Goal: Task Accomplishment & Management: Complete application form

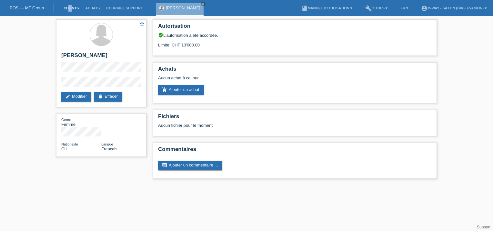
drag, startPoint x: 68, startPoint y: 5, endPoint x: 70, endPoint y: 8, distance: 4.0
click at [70, 8] on li "Clients" at bounding box center [71, 8] width 22 height 16
click at [70, 8] on link "Clients" at bounding box center [71, 8] width 22 height 4
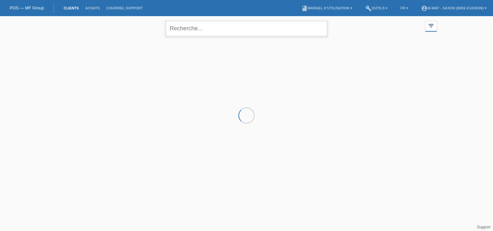
click at [227, 26] on input "text" at bounding box center [246, 28] width 161 height 15
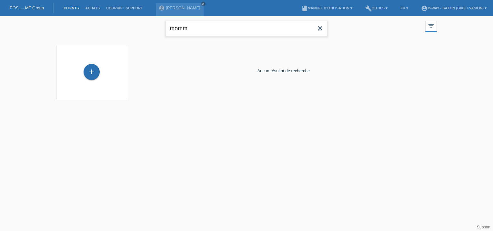
type input "mommi"
click at [94, 73] on div "+" at bounding box center [92, 72] width 16 height 16
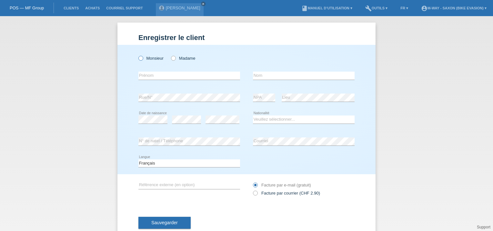
click at [149, 60] on label "Monsieur" at bounding box center [150, 58] width 25 height 5
click at [143, 60] on input "Monsieur" at bounding box center [140, 58] width 4 height 4
radio input "true"
click at [145, 76] on input "text" at bounding box center [189, 76] width 102 height 8
type input "Franchesca"
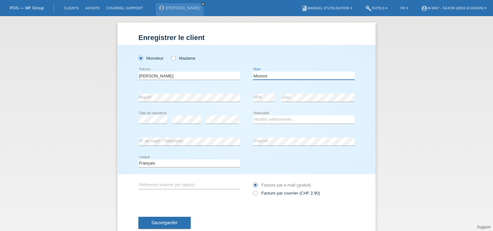
type input "Mommi"
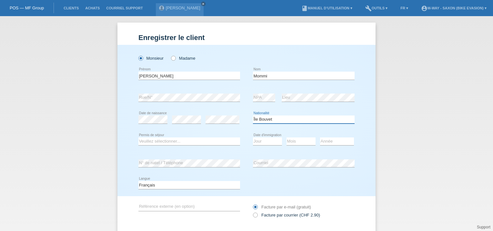
click at [281, 119] on select "Veuillez sélectionner... Suisse Allemagne Autriche Liechtenstein ------------ A…" at bounding box center [304, 120] width 102 height 8
select select "IT"
click at [253, 116] on select "Veuillez sélectionner... Suisse Allemagne Autriche Liechtenstein ------------ A…" at bounding box center [304, 120] width 102 height 8
click at [158, 141] on select "Veuillez sélectionner... C B B - Statut de réfugié Autre" at bounding box center [189, 141] width 102 height 8
select select "C"
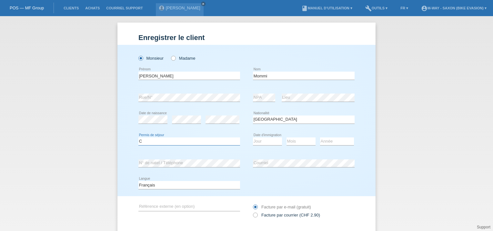
click at [138, 137] on select "Veuillez sélectionner... C B B - Statut de réfugié Autre" at bounding box center [189, 141] width 102 height 8
click at [265, 137] on select "Jour 01 02 03 04 05 06 07 08 09 10 11" at bounding box center [267, 141] width 29 height 8
select select "11"
click at [253, 137] on select "Jour 01 02 03 04 05 06 07 08 09 10 11" at bounding box center [267, 141] width 29 height 8
click at [298, 141] on select "Mois 01 02 03 04 05 06 07 08 09 10 11" at bounding box center [301, 141] width 29 height 8
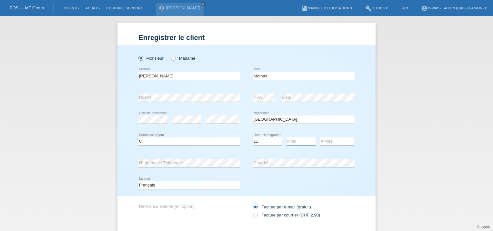
select select "07"
click at [287, 137] on select "Mois 01 02 03 04 05 06 07 08 09 10 11" at bounding box center [301, 141] width 29 height 8
click at [331, 141] on select "Année 2025 2024 2023 2022 2021 2020 2019 2018 2017 2016 2015 2014 2013 2012 201…" at bounding box center [337, 141] width 34 height 8
select select "2013"
click at [320, 137] on select "Année 2025 2024 2023 2022 2021 2020 2019 2018 2017 2016 2015 2014 2013 2012 201…" at bounding box center [337, 141] width 34 height 8
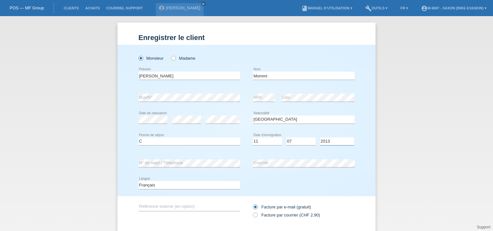
scroll to position [38, 0]
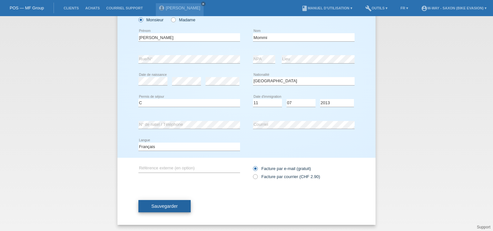
click at [165, 205] on span "Sauvegarder" at bounding box center [164, 206] width 26 height 5
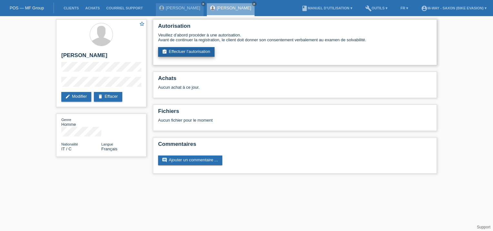
click at [190, 55] on link "assignment_turned_in Effectuer l’autorisation" at bounding box center [186, 52] width 56 height 10
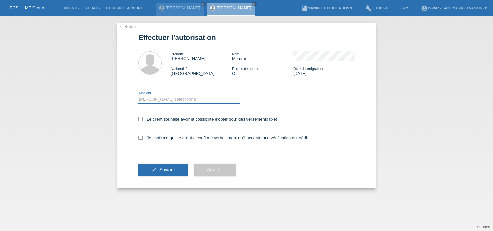
click at [165, 98] on select "Veuillez sélectionner CHF 1.00 - CHF 499.00 CHF 500.00 - CHF 1'999.00 CHF 2'000…" at bounding box center [189, 100] width 102 height 8
select select "3"
click at [138, 96] on select "Veuillez sélectionner CHF 1.00 - CHF 499.00 CHF 500.00 - CHF 1'999.00 CHF 2'000…" at bounding box center [189, 100] width 102 height 8
click at [151, 117] on label "Le client souhaite avoir la possibilité d’opter pour des versements fixes" at bounding box center [207, 119] width 139 height 5
click at [143, 117] on input "Le client souhaite avoir la possibilité d’opter pour des versements fixes" at bounding box center [140, 119] width 4 height 4
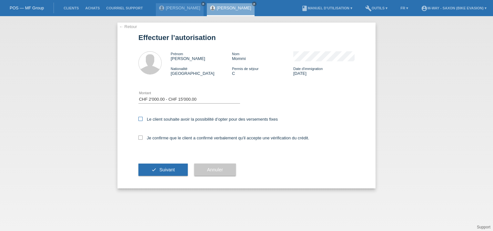
checkbox input "true"
click at [141, 141] on div "Je confirme que le client a confirmé verbalement qu'il accepte une vérification…" at bounding box center [246, 140] width 216 height 22
click at [139, 137] on icon at bounding box center [140, 138] width 4 height 4
click at [139, 137] on input "Je confirme que le client a confirmé verbalement qu'il accepte une vérification…" at bounding box center [140, 138] width 4 height 4
checkbox input "true"
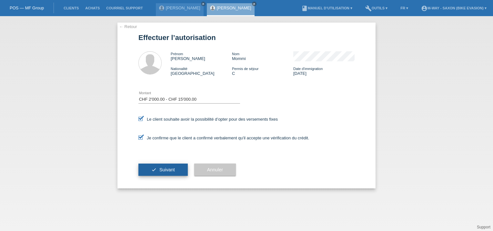
click at [165, 172] on span "Suivant" at bounding box center [166, 169] width 15 height 5
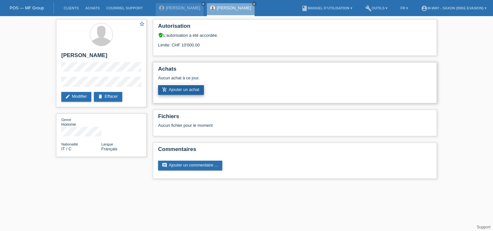
click at [173, 89] on link "add_shopping_cart Ajouter un achat" at bounding box center [181, 90] width 46 height 10
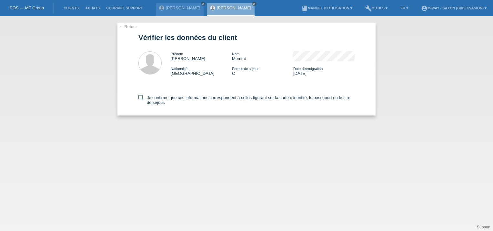
click at [141, 96] on icon at bounding box center [140, 97] width 4 height 4
click at [141, 96] on input "Je confirme que ces informations correspondent à celles figurant sur la carte d…" at bounding box center [140, 97] width 4 height 4
checkbox input "true"
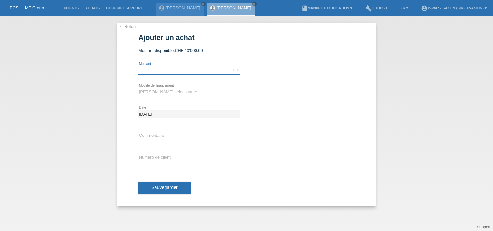
click at [172, 72] on input "text" at bounding box center [189, 70] width 102 height 8
type input "4000.00"
click at [152, 91] on select "Veuillez sélectionner Taux fixes Achat sur facture avec paiement partiel" at bounding box center [189, 92] width 102 height 8
select select "77"
click at [138, 88] on select "Veuillez sélectionner Taux fixes Achat sur facture avec paiement partiel" at bounding box center [189, 92] width 102 height 8
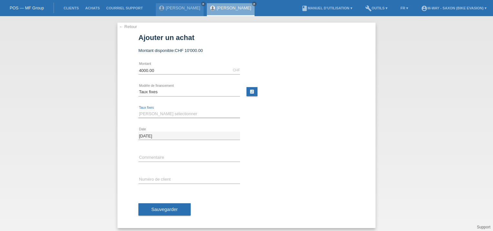
click at [143, 117] on select "Veuillez sélectionner 4 versements 5 versements 6 versements 7 versements 8 ver…" at bounding box center [189, 114] width 102 height 8
select select "202"
click at [138, 110] on select "Veuillez sélectionner 4 versements 5 versements 6 versements 7 versements 8 ver…" at bounding box center [189, 114] width 102 height 8
click at [153, 178] on input "text" at bounding box center [189, 180] width 102 height 8
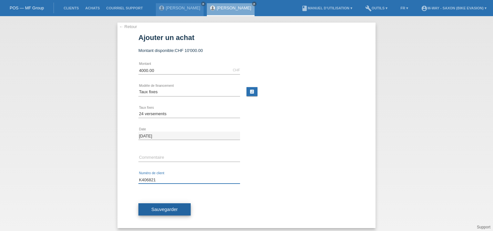
type input "K406821"
click at [179, 208] on button "Sauvegarder" at bounding box center [164, 209] width 52 height 12
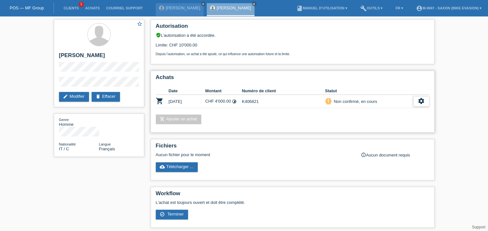
click at [417, 99] on div "settings" at bounding box center [421, 101] width 16 height 10
click at [387, 119] on span "Télécharger CGV" at bounding box center [384, 121] width 35 height 8
click at [419, 101] on icon "settings" at bounding box center [421, 100] width 7 height 7
click at [381, 132] on span "Terminer" at bounding box center [376, 131] width 18 height 8
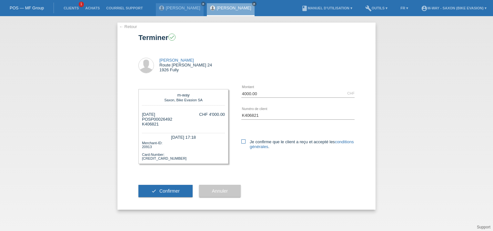
click at [244, 142] on icon at bounding box center [243, 141] width 4 height 4
click at [244, 142] on input "Je confirme que le client a reçu et accepté les conditions générales ." at bounding box center [243, 141] width 4 height 4
checkbox input "true"
click at [173, 192] on span "Confirmer" at bounding box center [169, 190] width 20 height 5
